Goal: Task Accomplishment & Management: Use online tool/utility

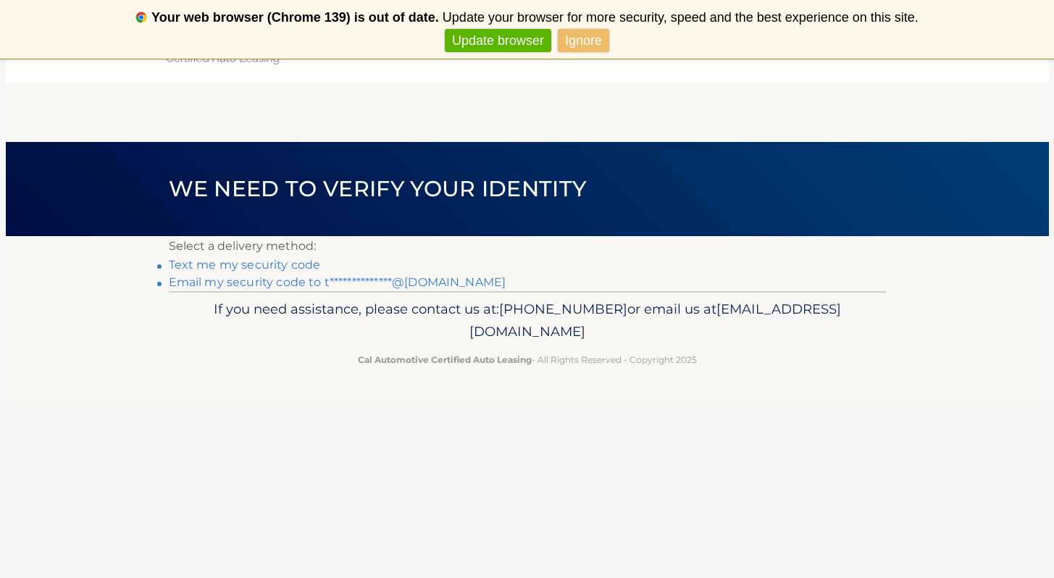
click at [278, 264] on link "Text me my security code" at bounding box center [245, 265] width 152 height 14
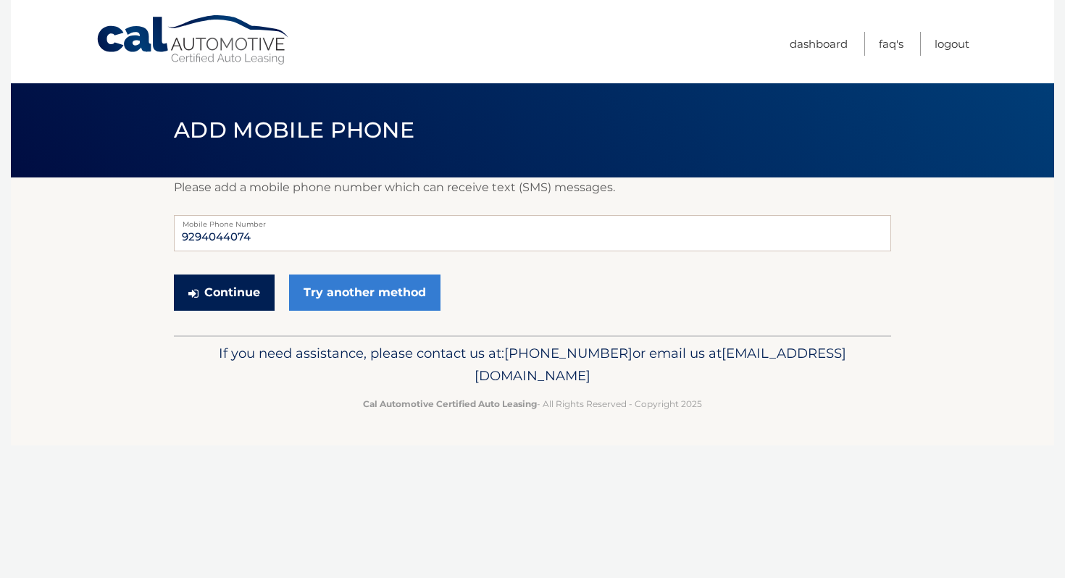
click at [220, 284] on button "Continue" at bounding box center [224, 293] width 101 height 36
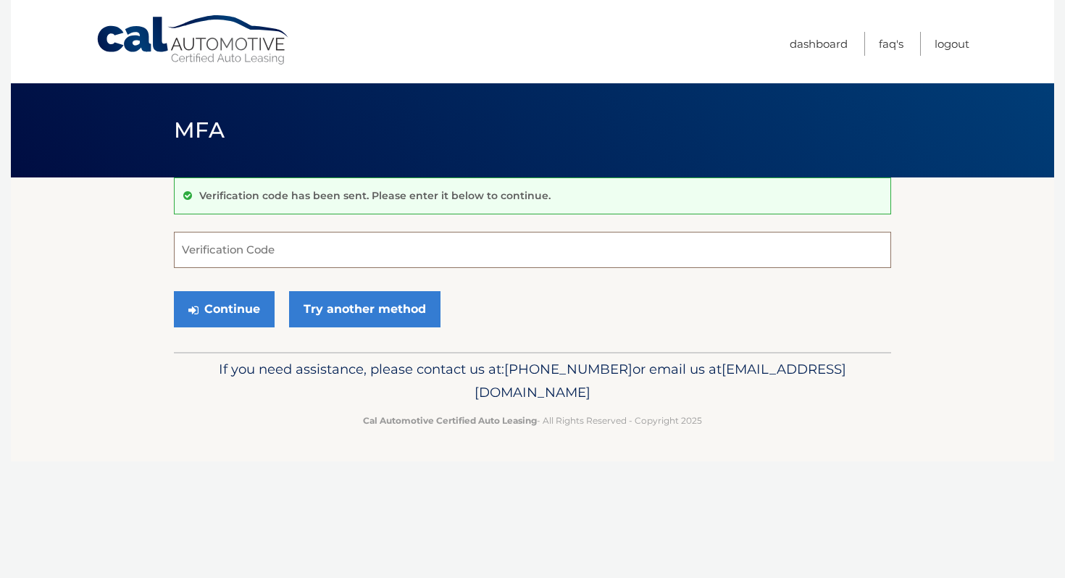
click at [219, 238] on input "Verification Code" at bounding box center [532, 250] width 717 height 36
type input "339370"
click at [174, 291] on button "Continue" at bounding box center [224, 309] width 101 height 36
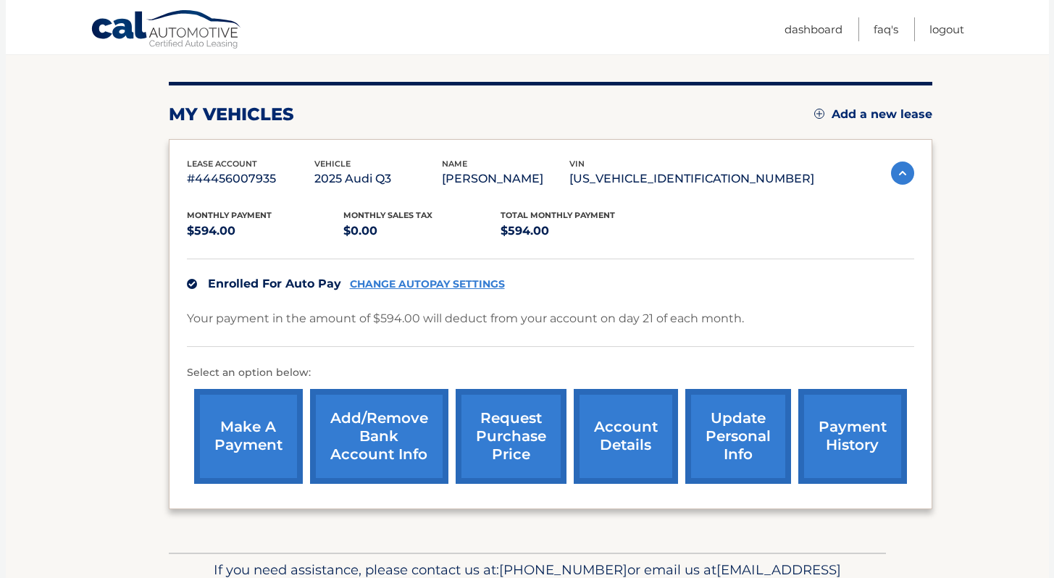
scroll to position [245, 0]
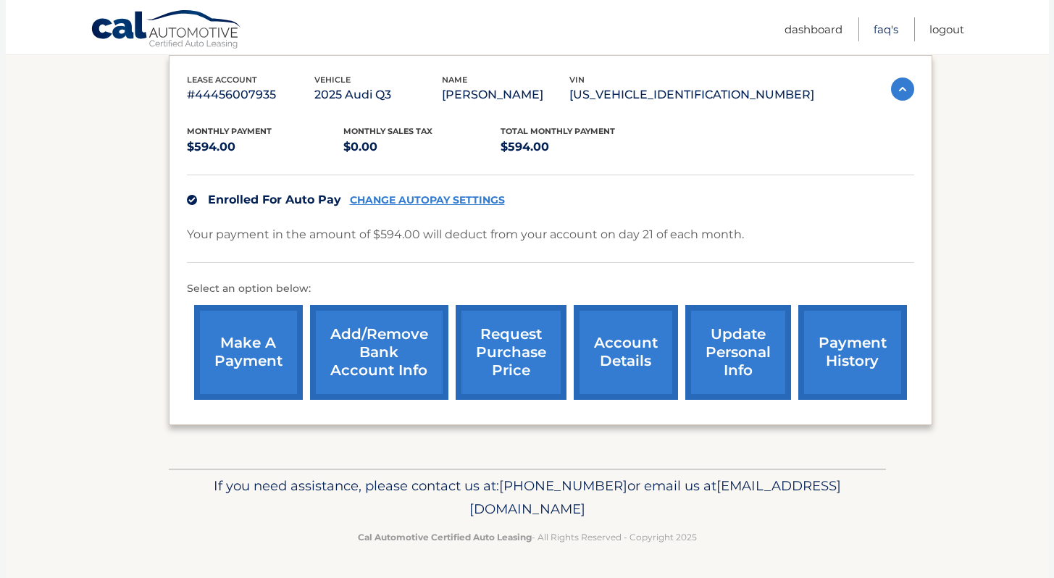
click at [883, 25] on link "FAQ's" at bounding box center [886, 29] width 25 height 24
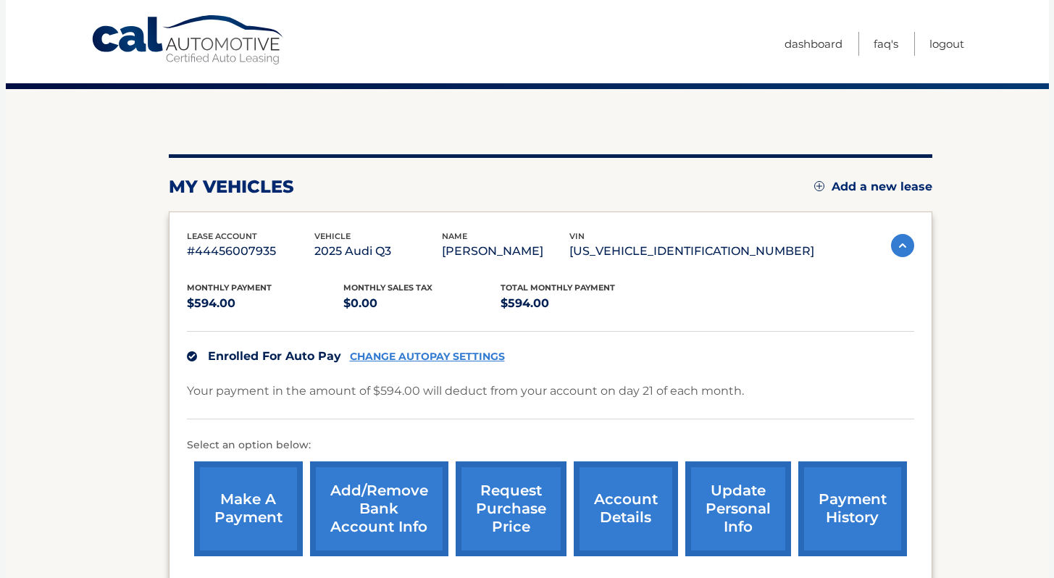
scroll to position [245, 0]
